Goal: Navigation & Orientation: Find specific page/section

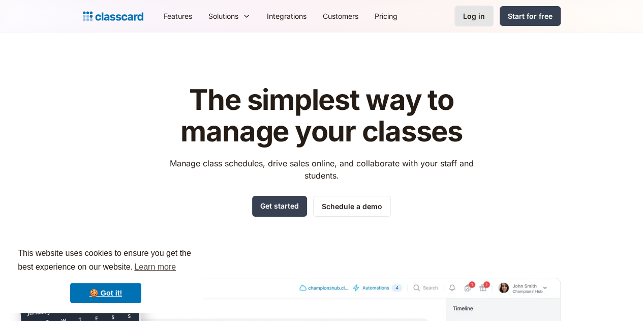
click at [485, 11] on div "Log in" at bounding box center [474, 16] width 22 height 11
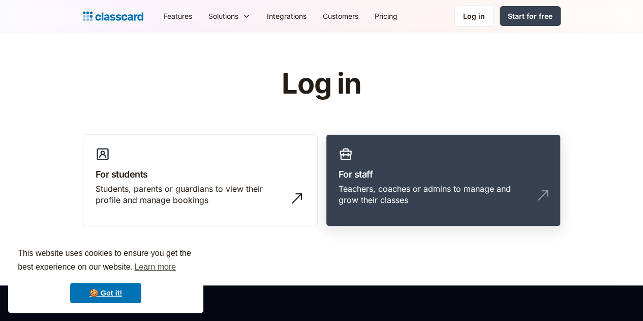
click at [436, 163] on link "For staff Teachers, coaches or admins to manage and grow their classes" at bounding box center [443, 180] width 235 height 92
